Goal: Information Seeking & Learning: Learn about a topic

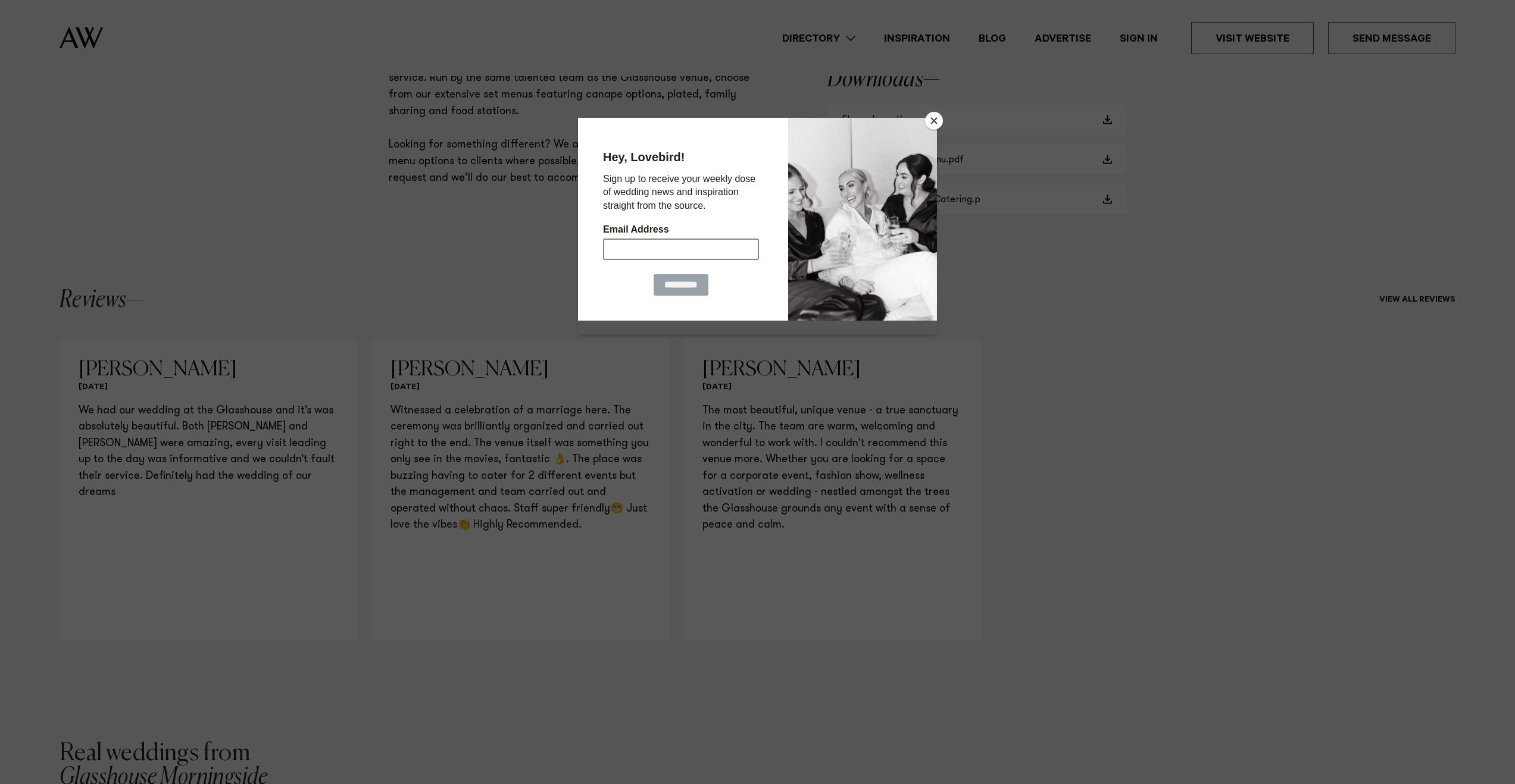
scroll to position [1012, 0]
click at [931, 122] on button "Close" at bounding box center [934, 120] width 18 height 18
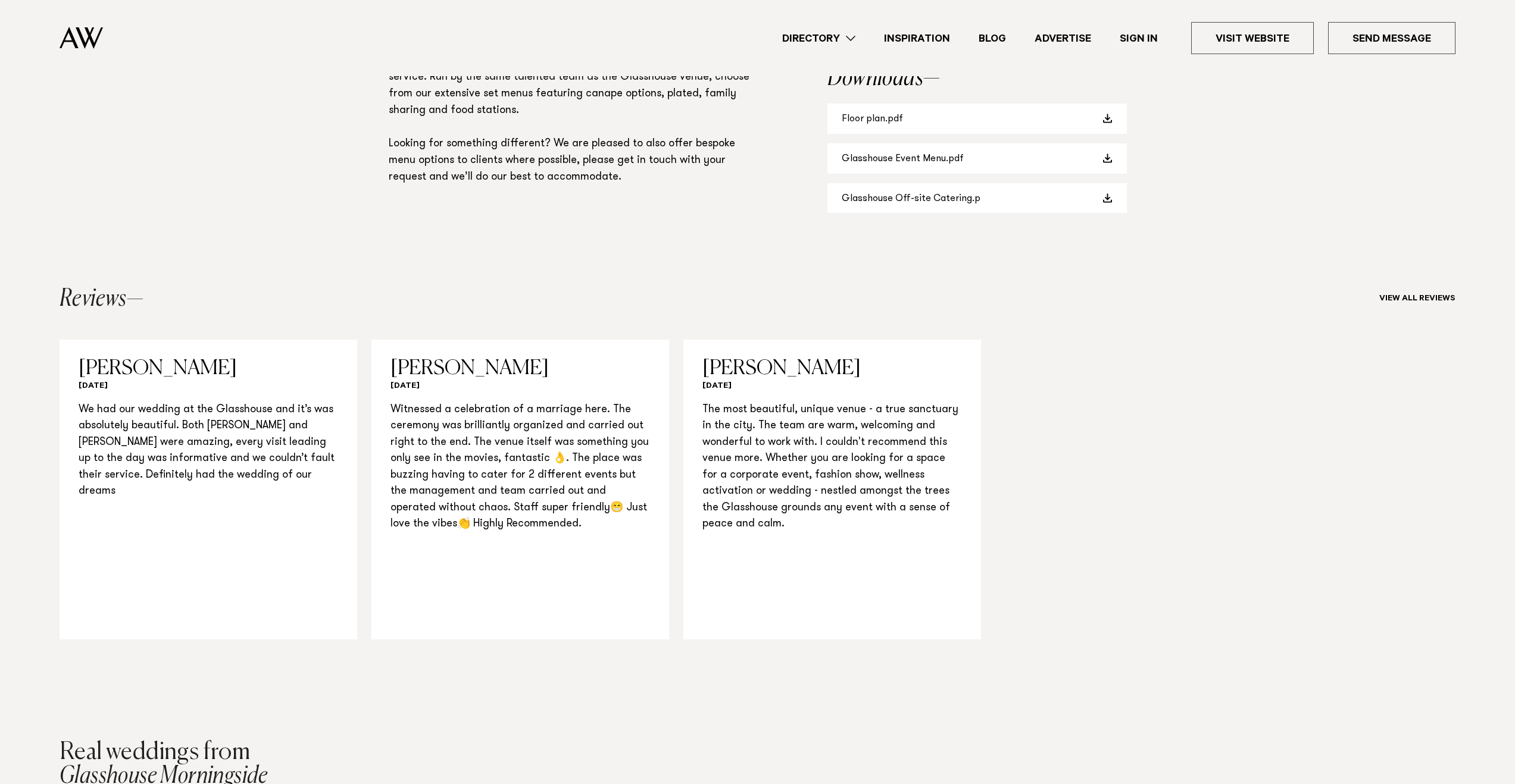
click at [1092, 424] on div "Casey December 2022 We had our wedding at the Glasshouse and it’s was absolutel…" at bounding box center [758, 490] width 1396 height 300
click at [1093, 438] on div "Casey December 2022 We had our wedding at the Glasshouse and it’s was absolutel…" at bounding box center [758, 490] width 1396 height 300
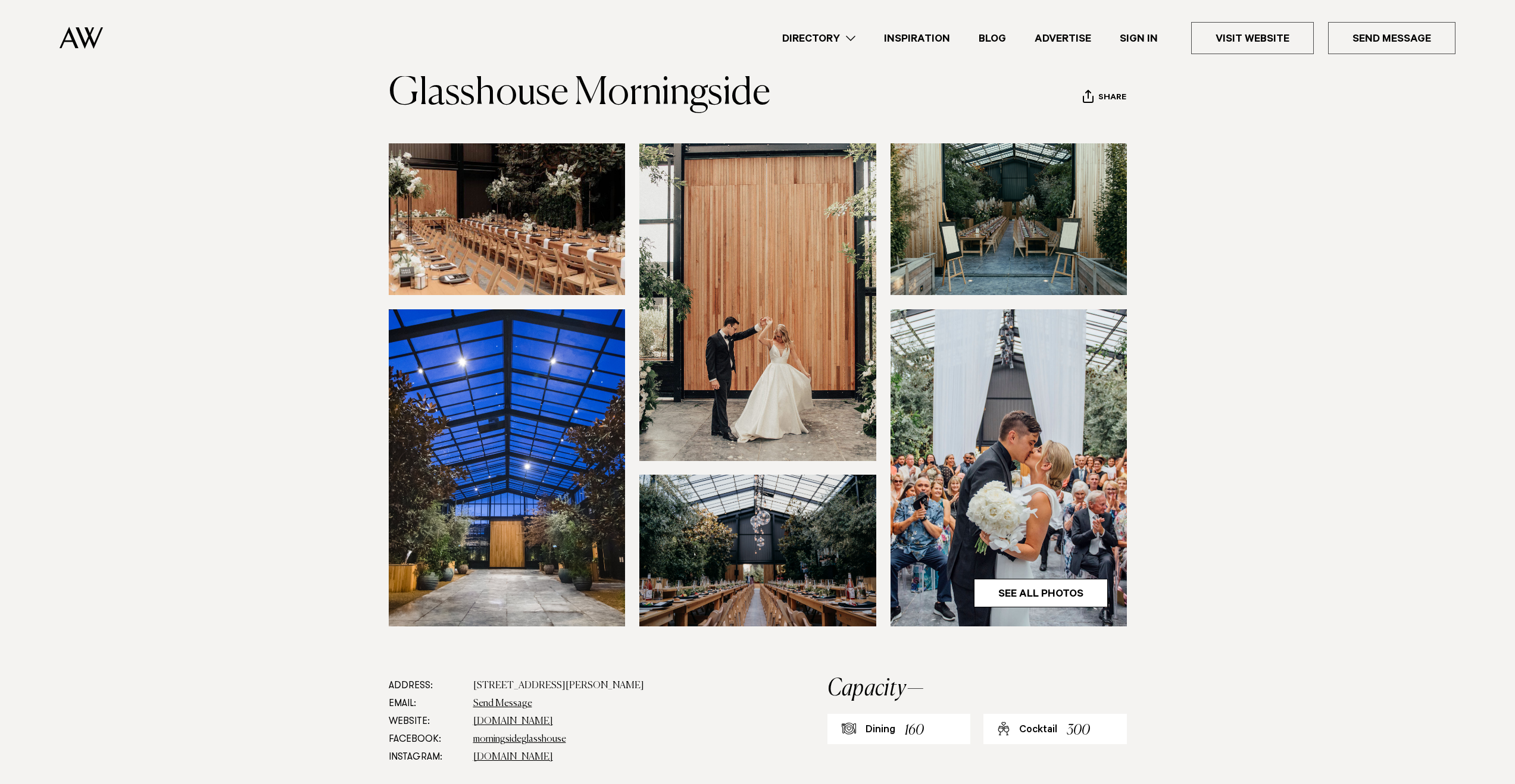
scroll to position [0, 0]
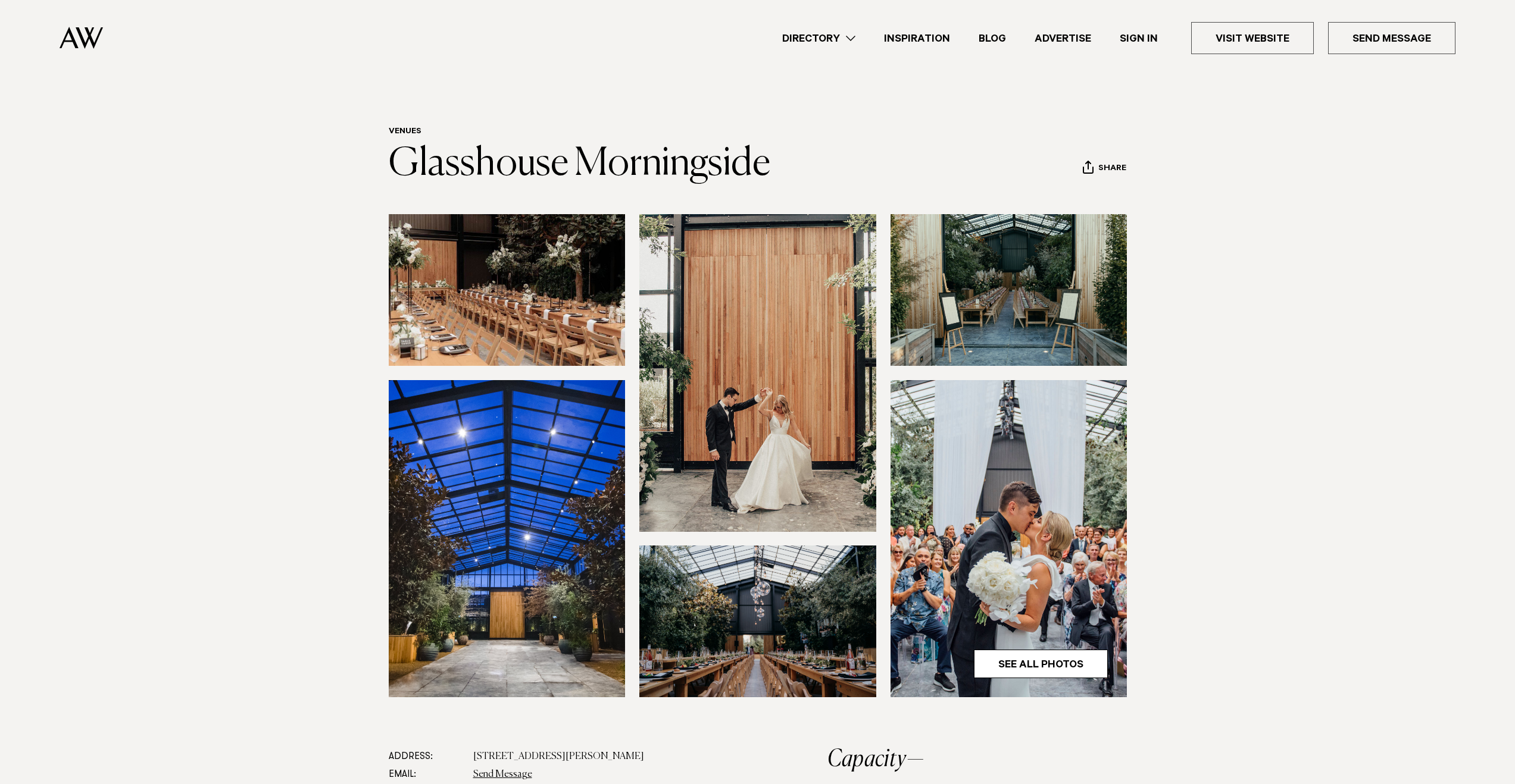
click at [921, 38] on link "Inspiration" at bounding box center [917, 38] width 95 height 16
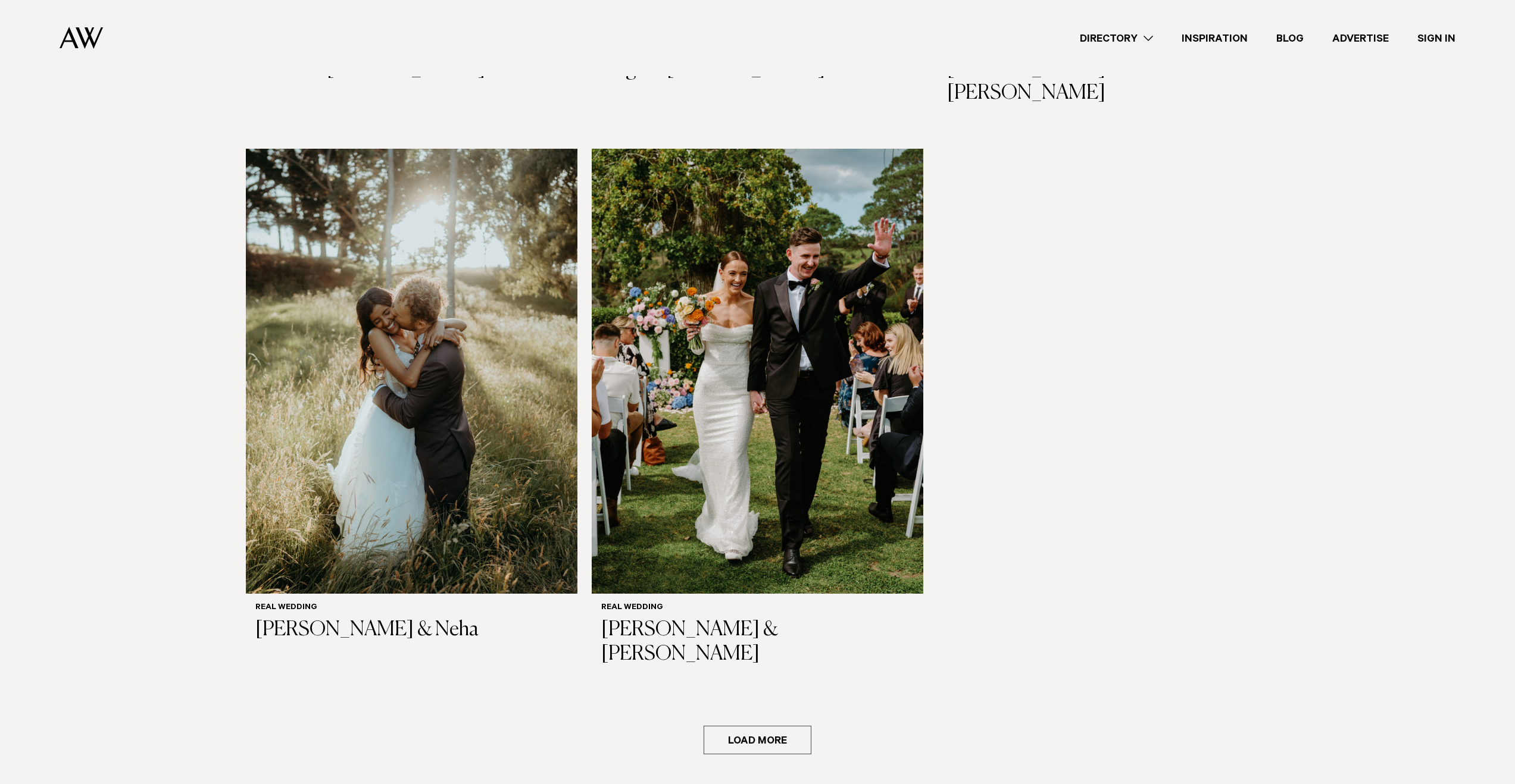
scroll to position [1904, 0]
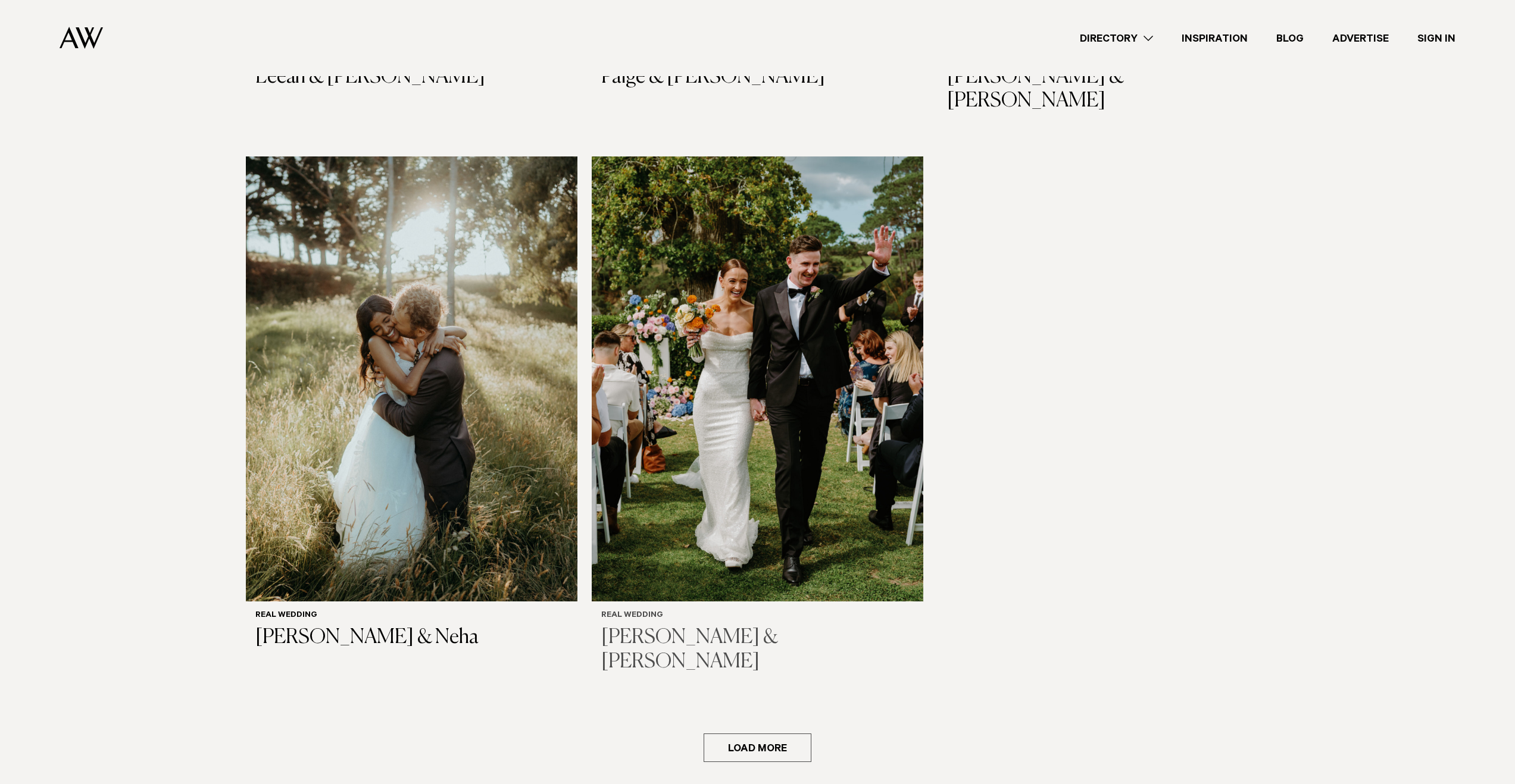
click at [636, 388] on img at bounding box center [757, 379] width 331 height 445
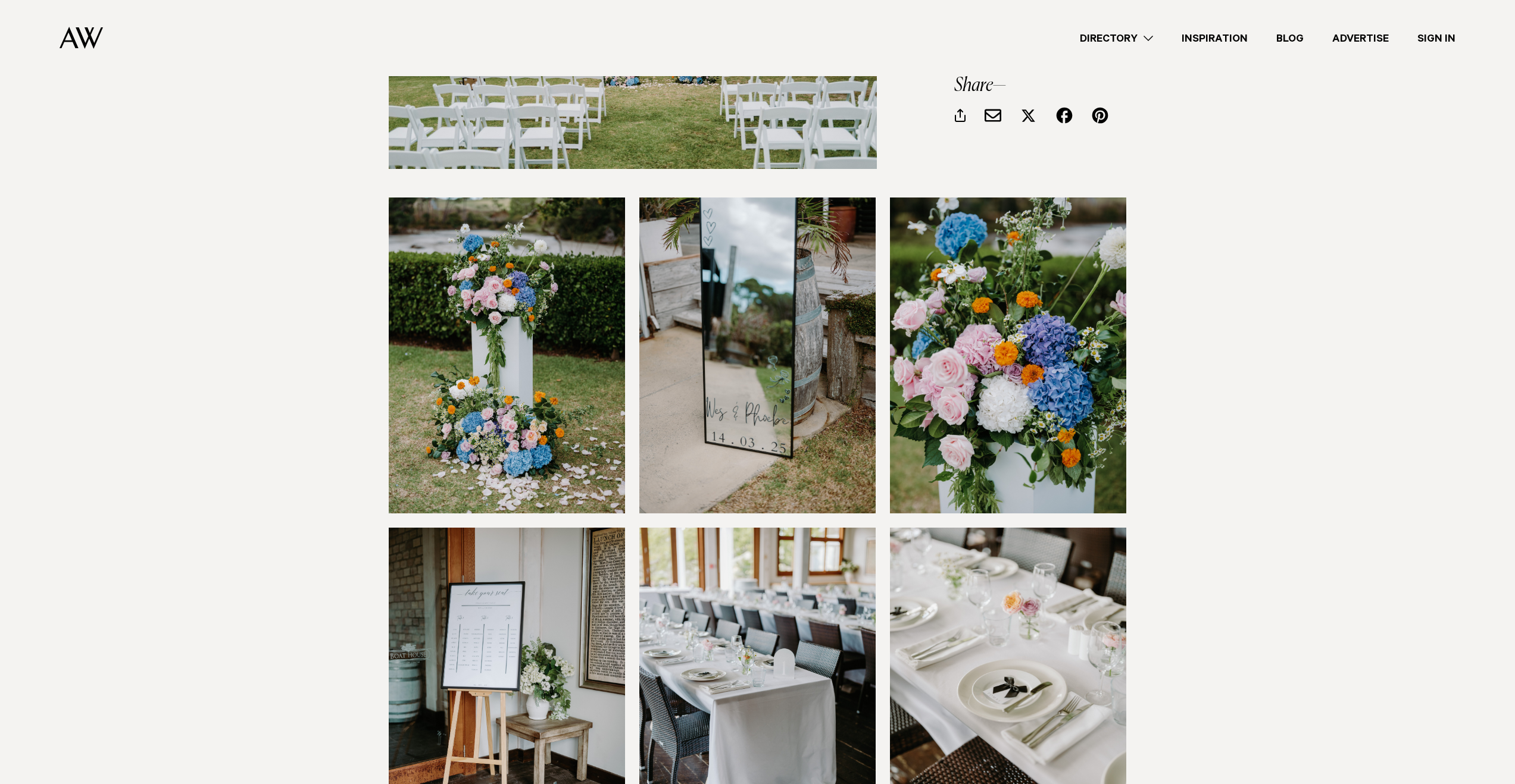
scroll to position [1249, 0]
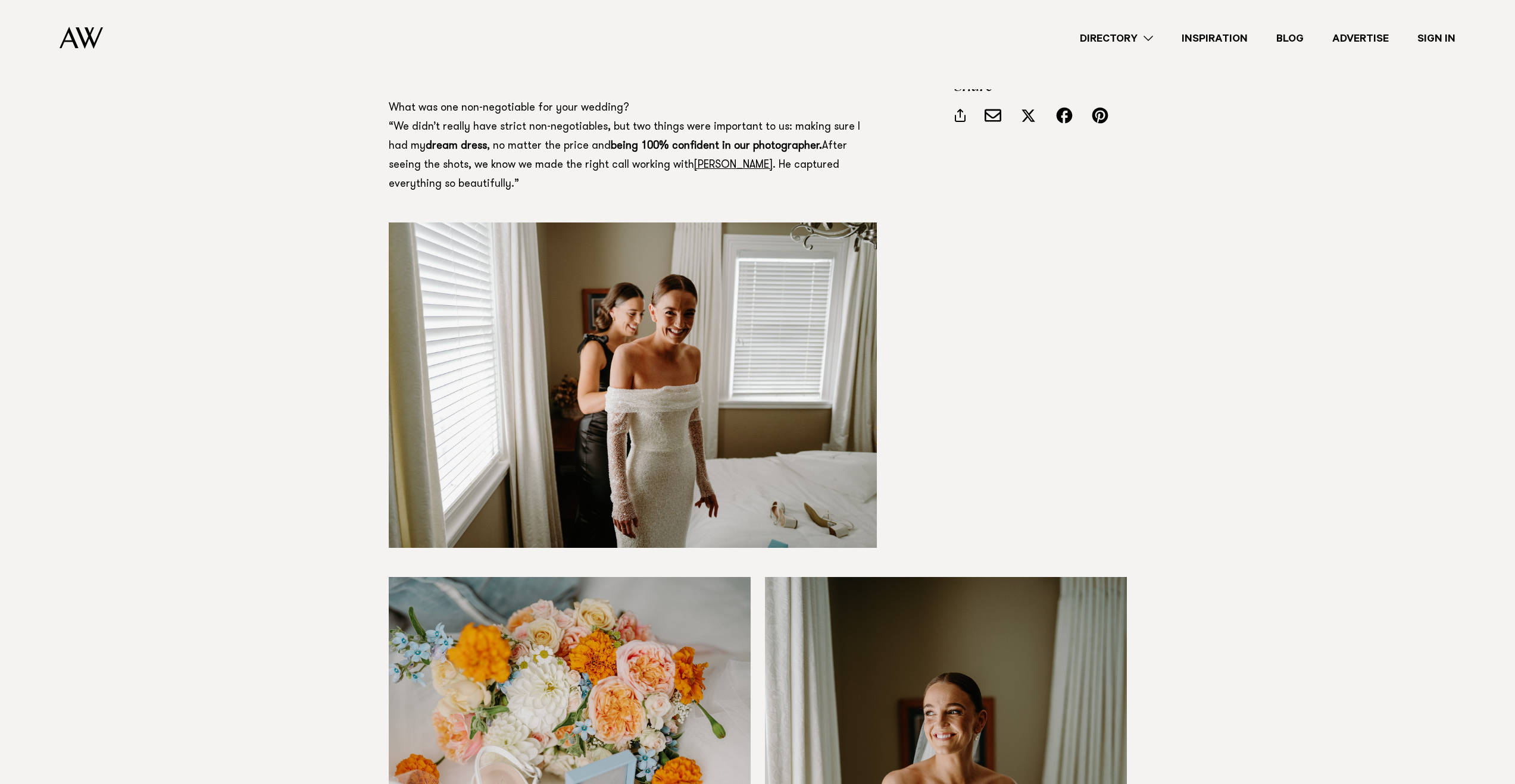
scroll to position [2023, 0]
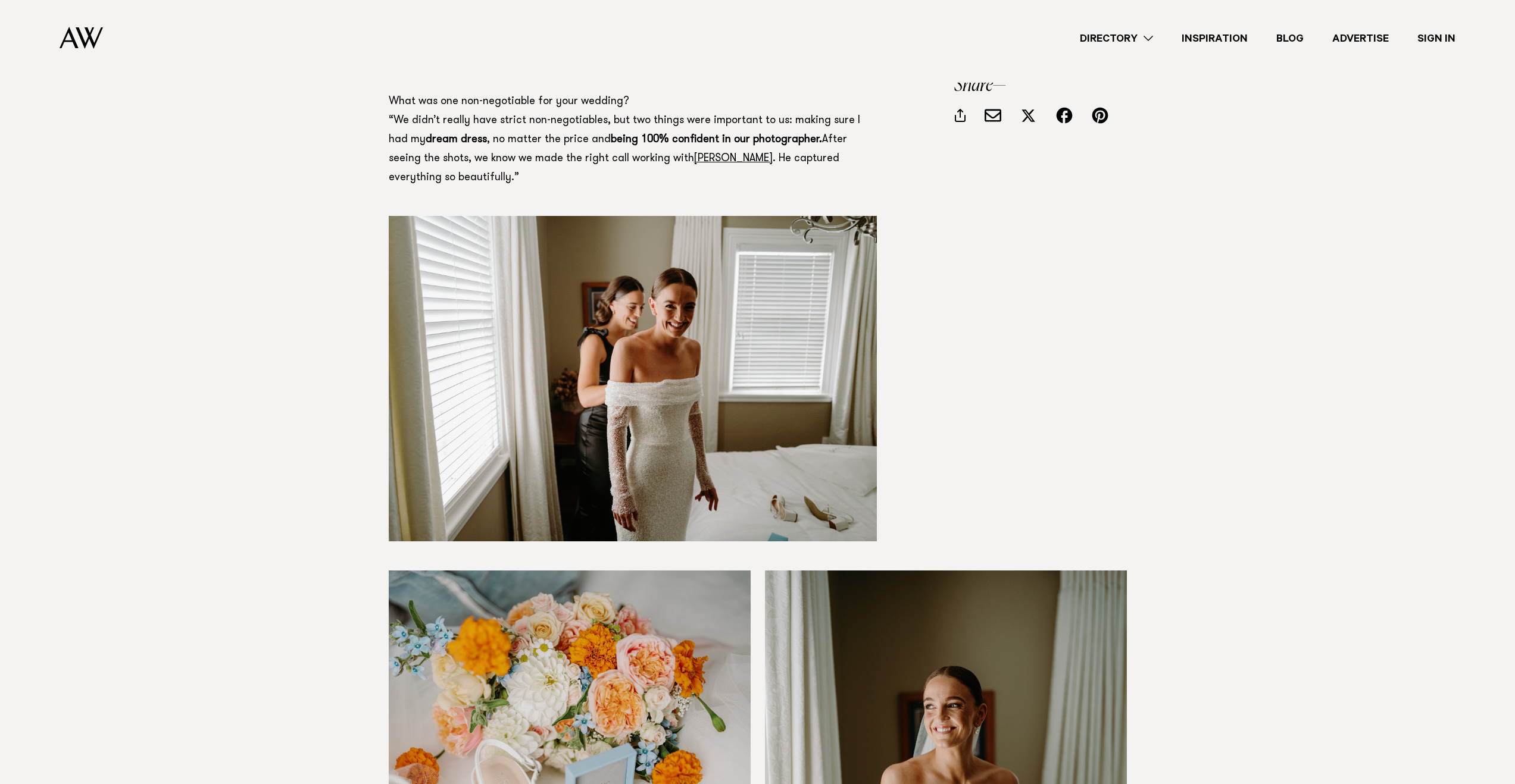
drag, startPoint x: 108, startPoint y: 356, endPoint x: 112, endPoint y: 367, distance: 11.7
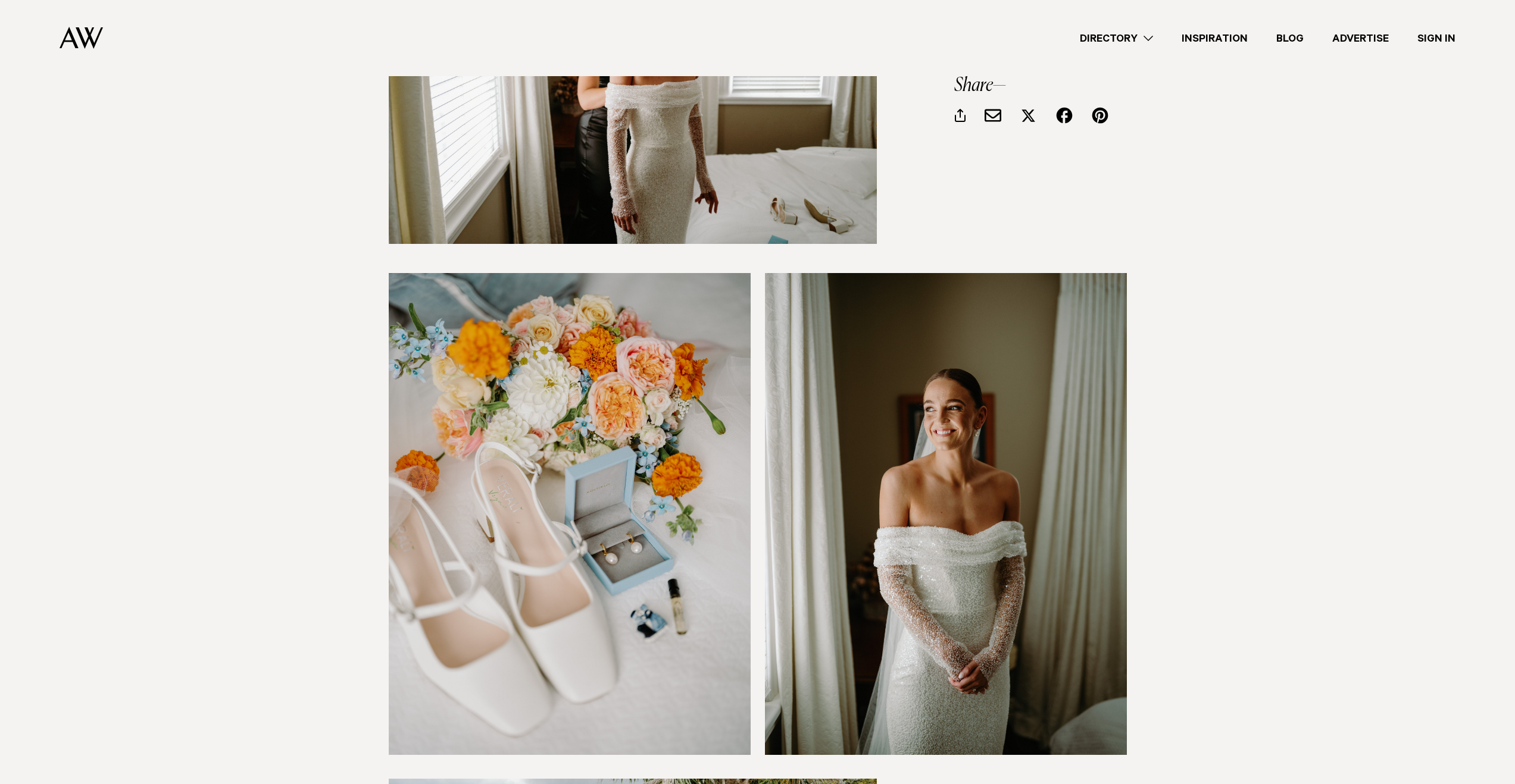
scroll to position [2440, 0]
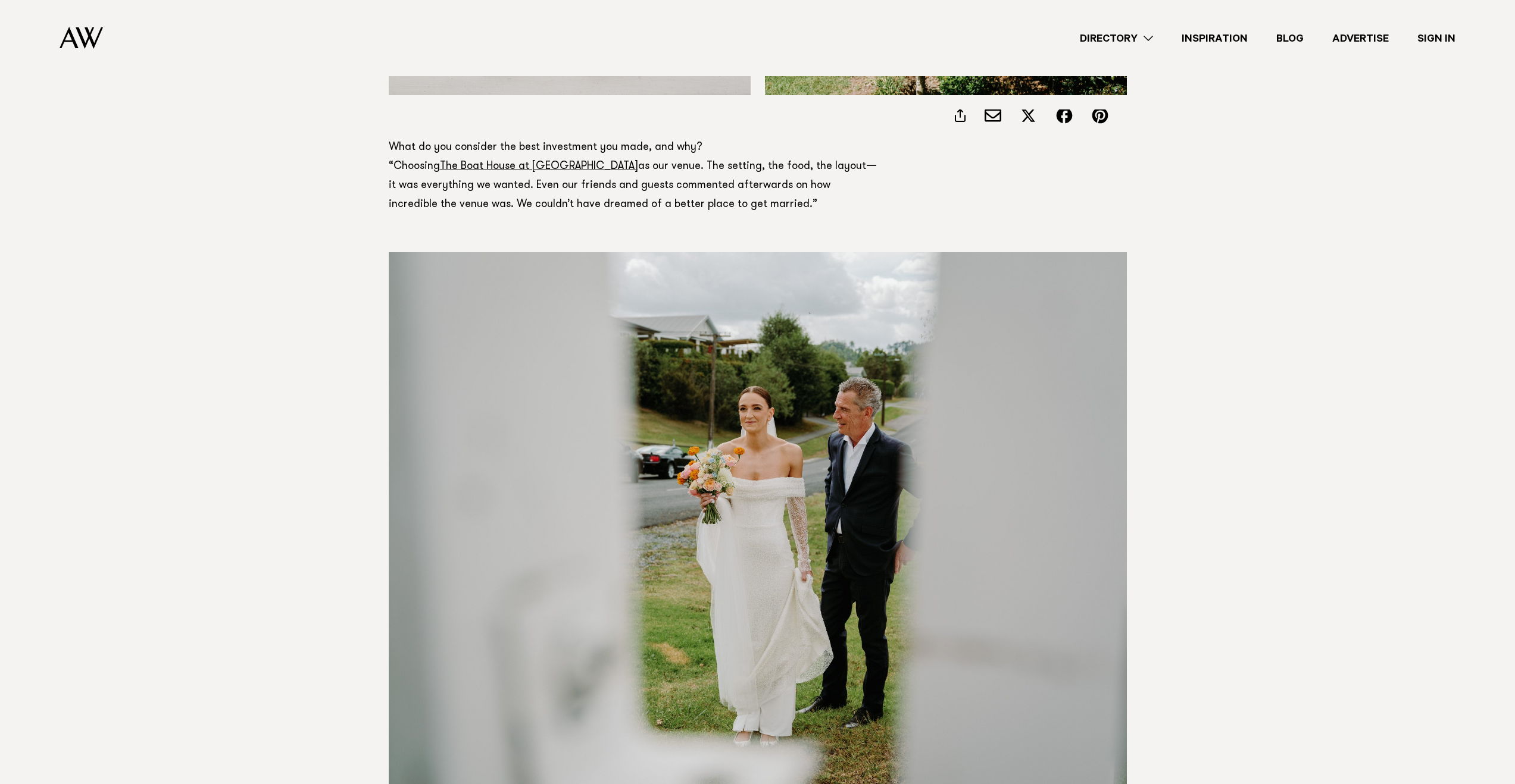
scroll to position [3748, 0]
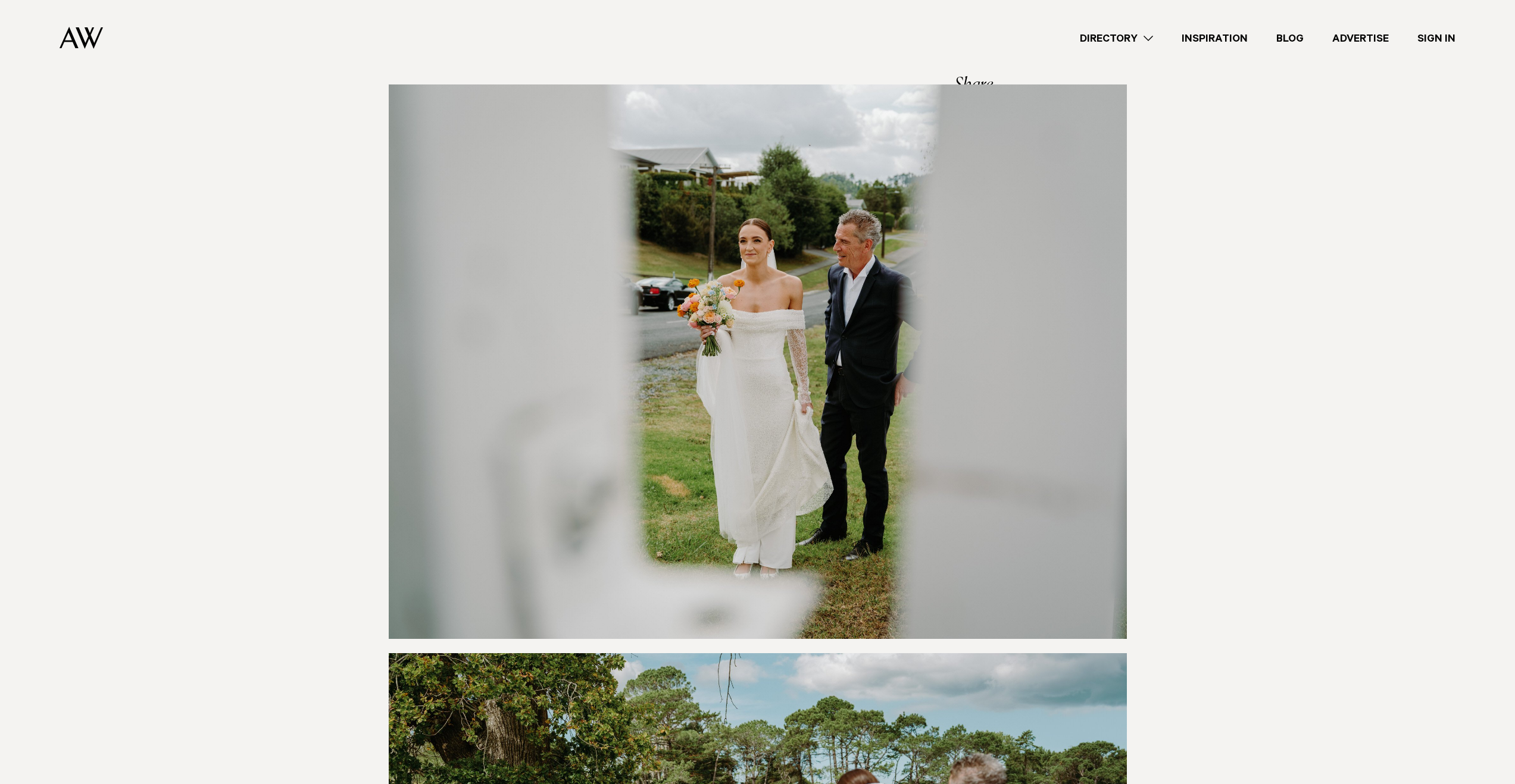
drag, startPoint x: 134, startPoint y: 323, endPoint x: 136, endPoint y: 331, distance: 8.2
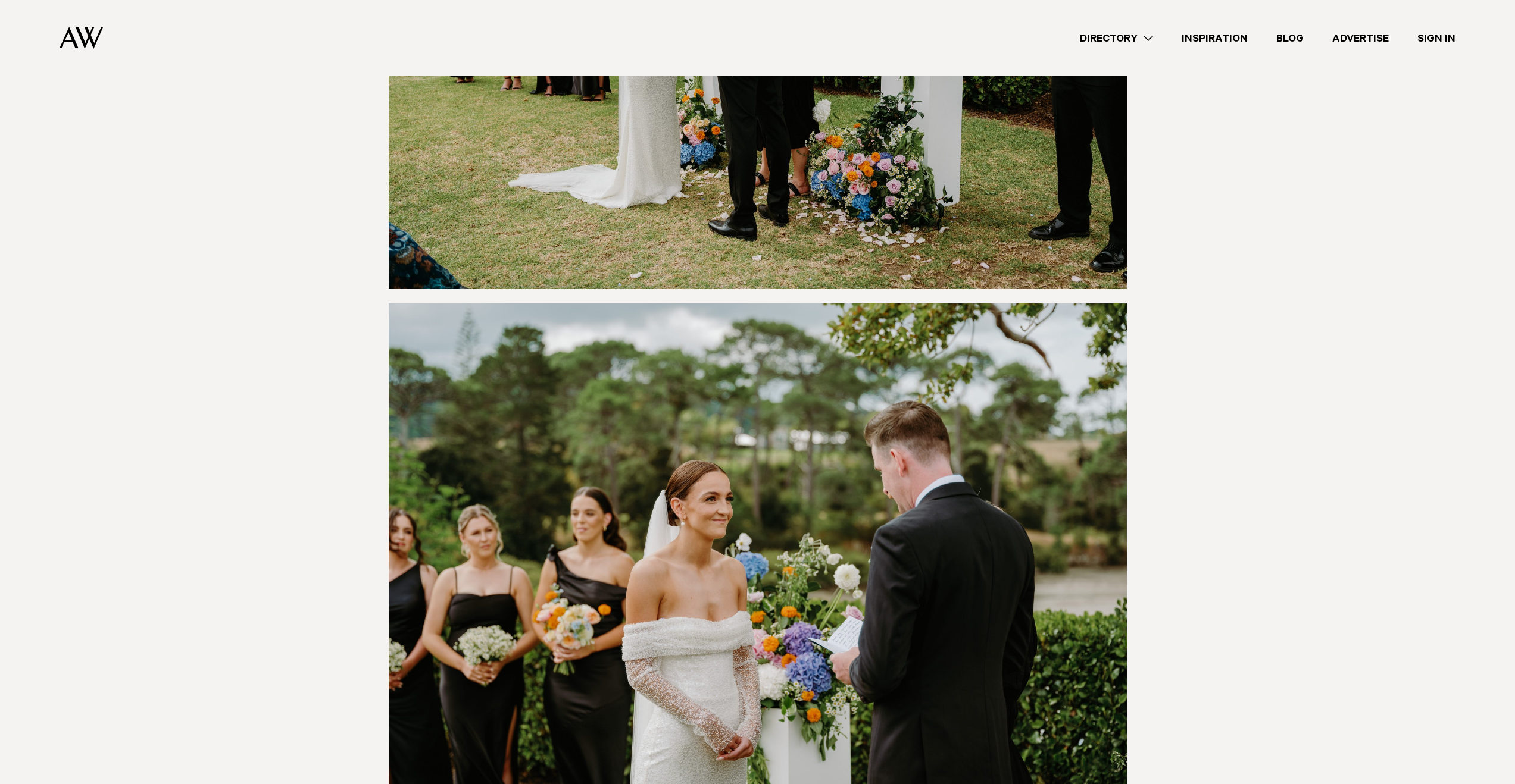
scroll to position [5355, 0]
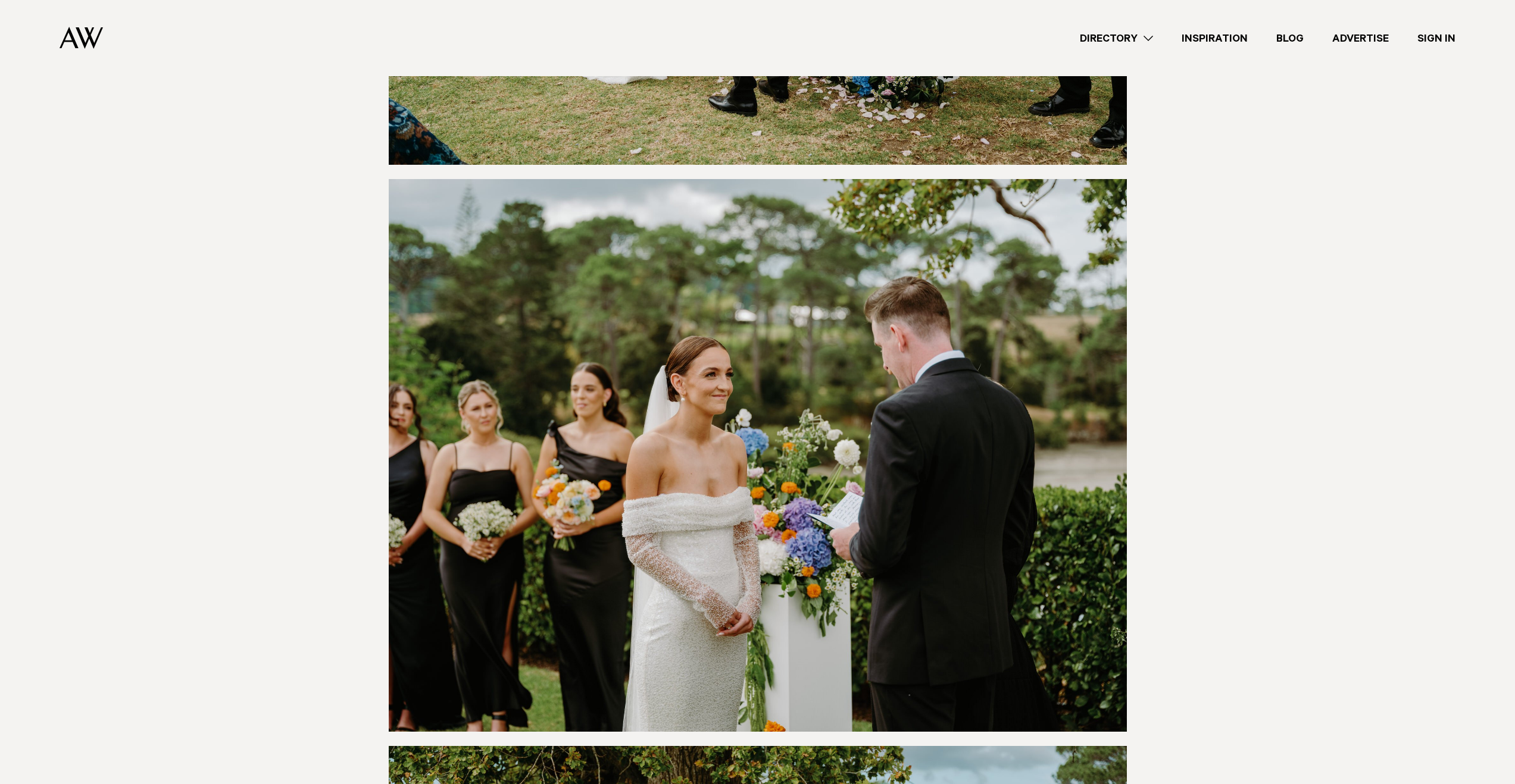
drag, startPoint x: 138, startPoint y: 327, endPoint x: 137, endPoint y: 320, distance: 7.1
click at [137, 320] on article "15 April 2025 Wes & Phoebe Photography by Ethan Lowry Share Copy Link Email twi…" at bounding box center [758, 571] width 1515 height 11598
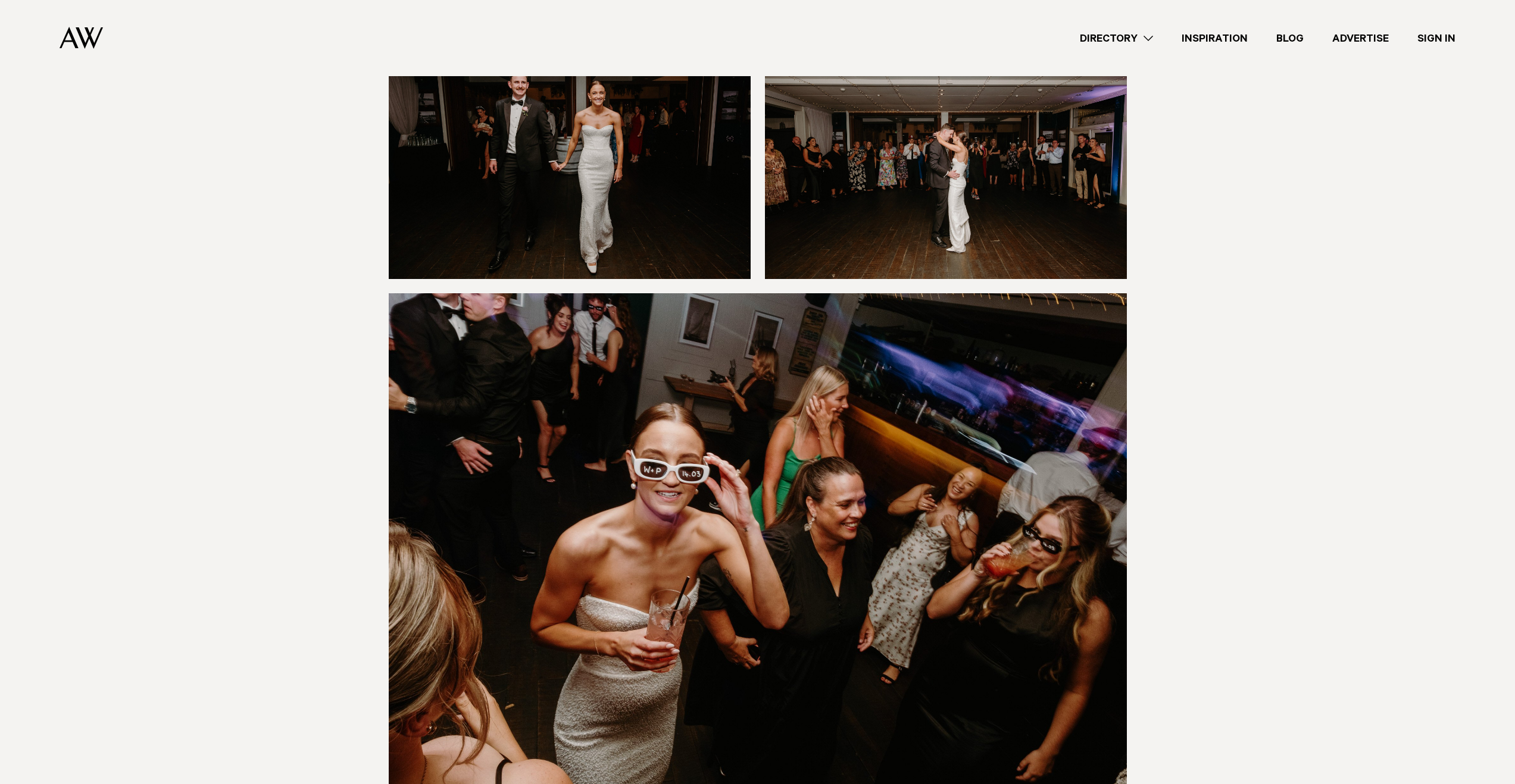
scroll to position [10454, 0]
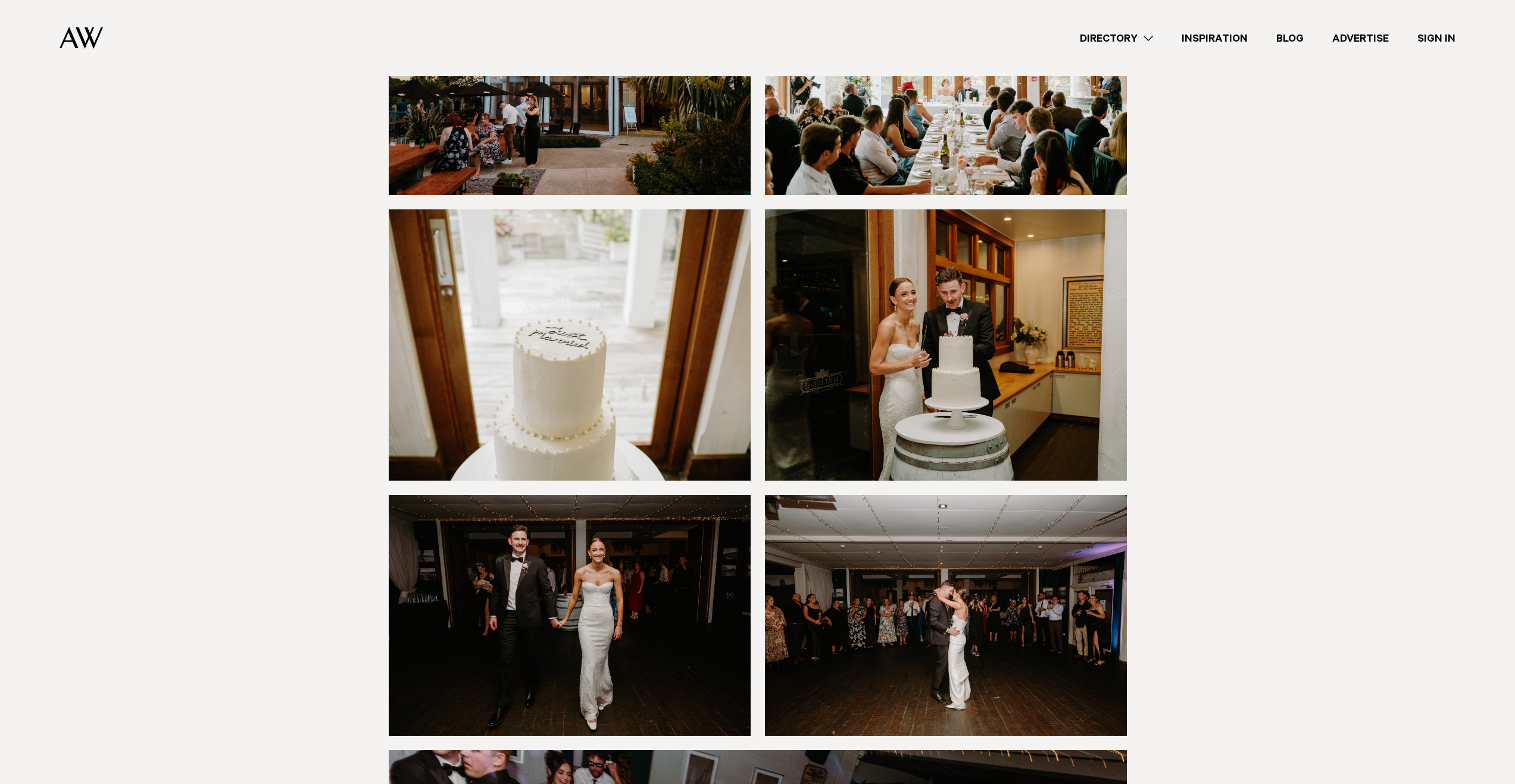
scroll to position [9859, 0]
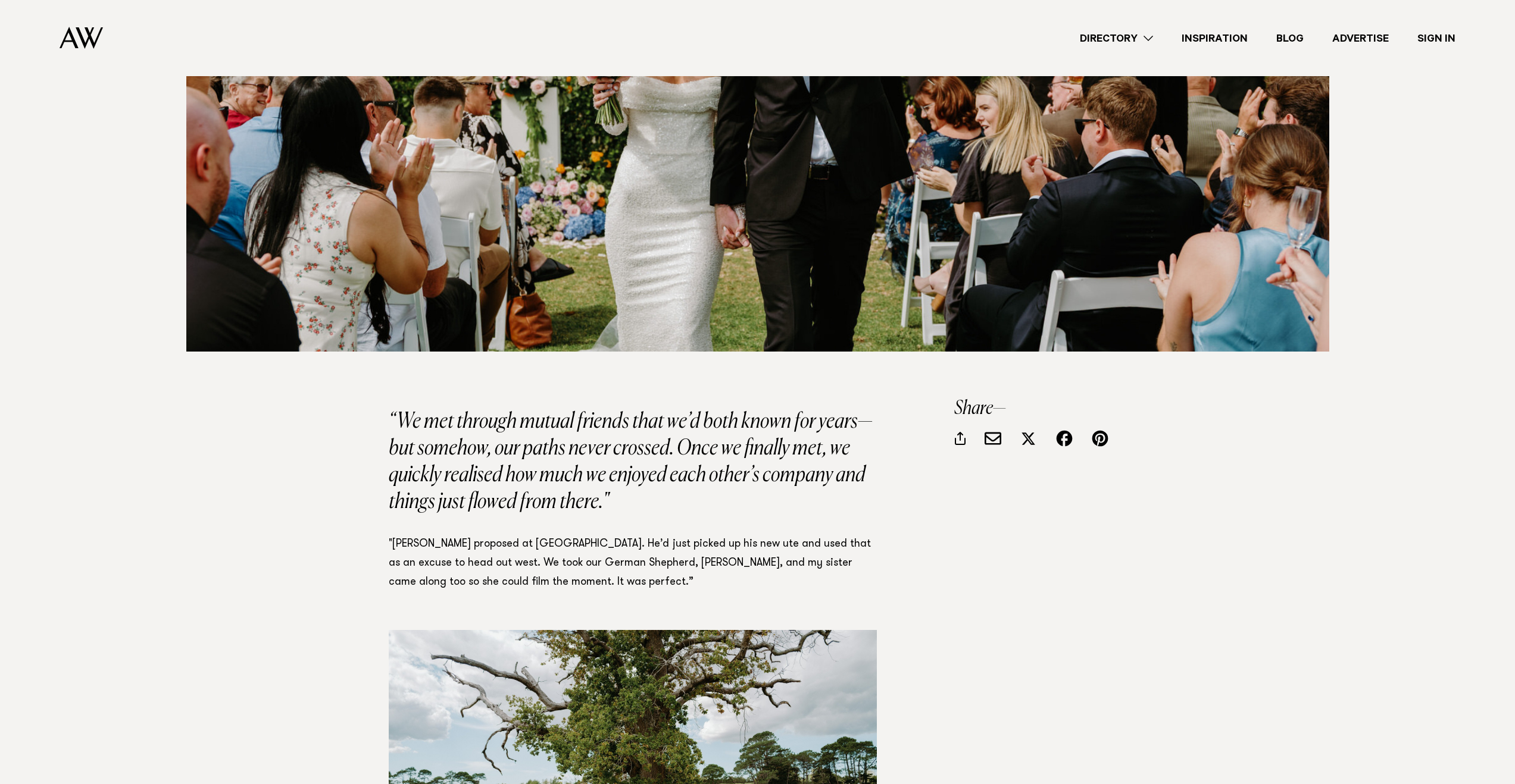
scroll to position [0, 0]
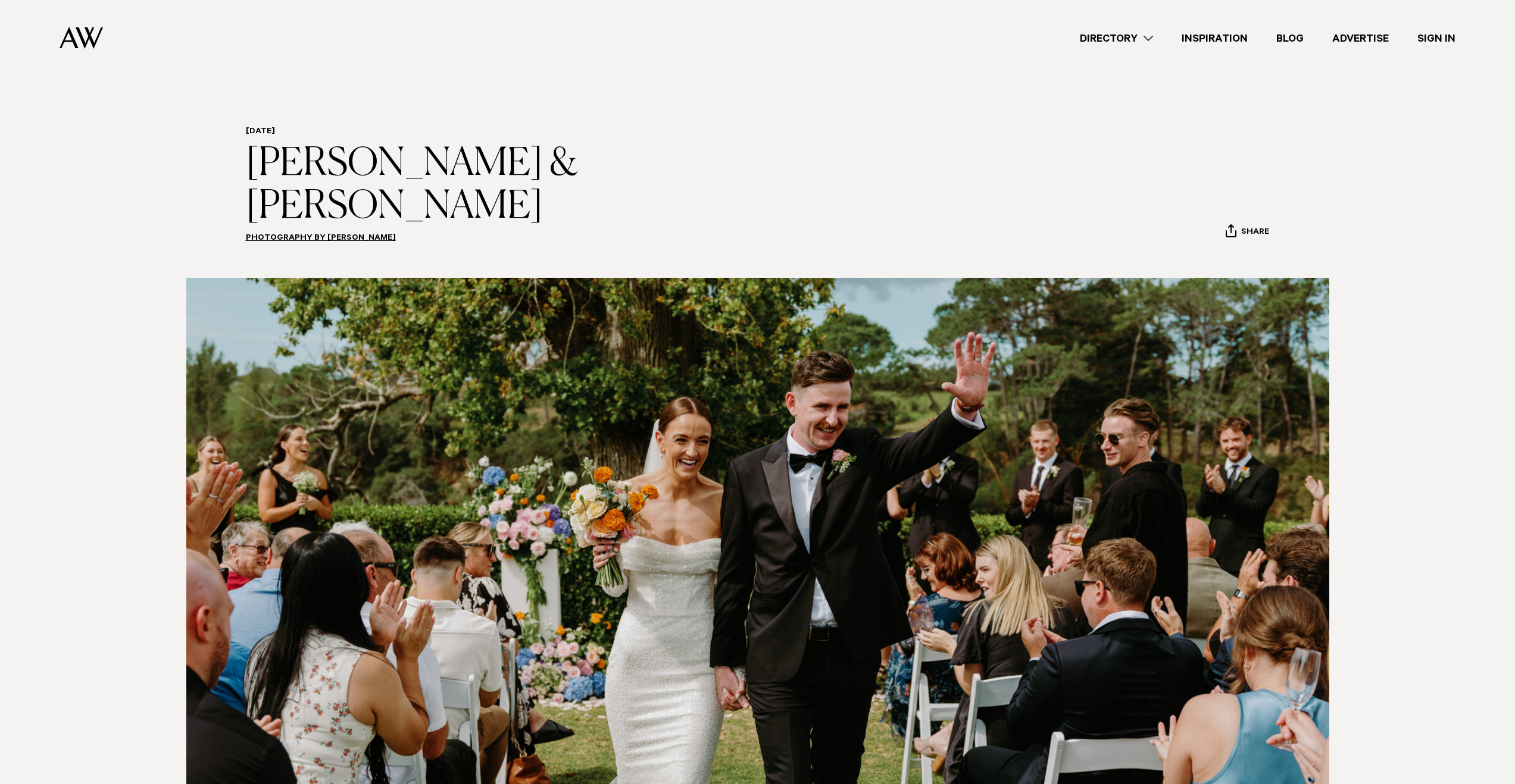
click at [1145, 37] on link "Directory" at bounding box center [1116, 38] width 101 height 16
